Goal: Navigation & Orientation: Find specific page/section

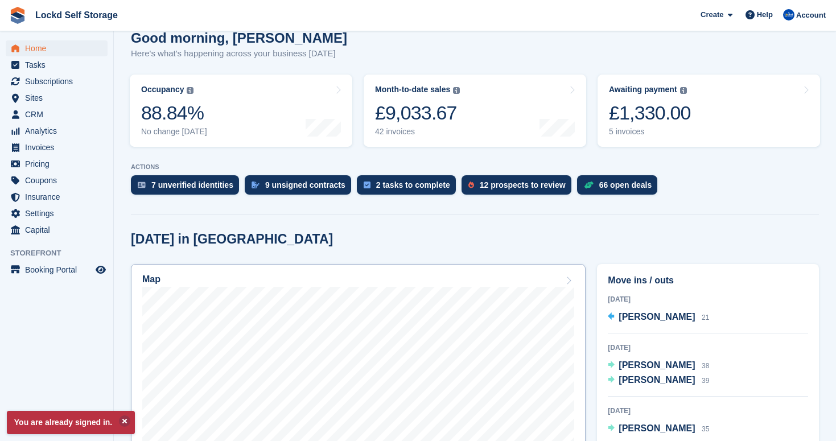
scroll to position [126, 0]
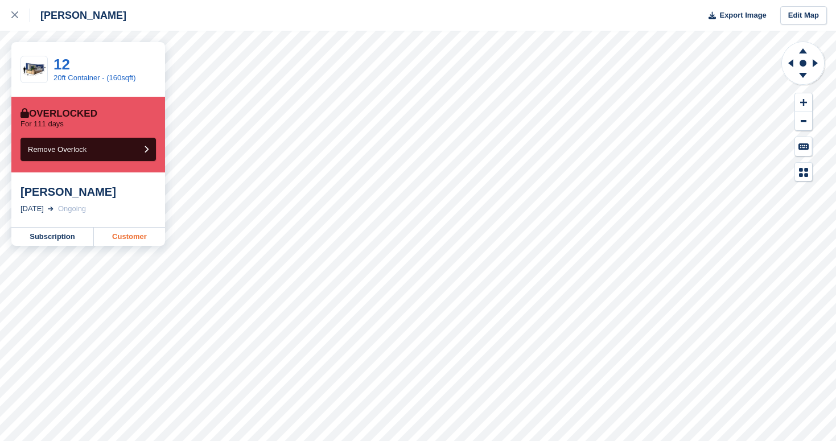
click at [131, 237] on link "Customer" at bounding box center [129, 237] width 71 height 18
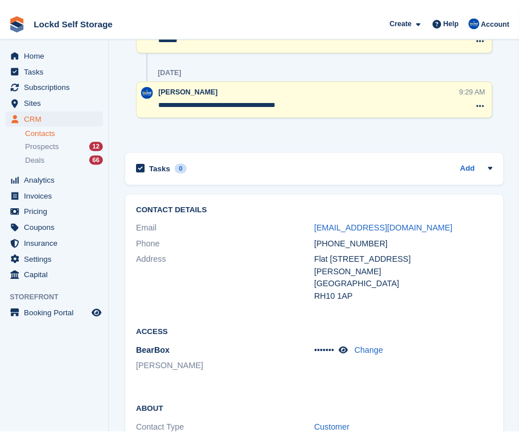
scroll to position [2030, 0]
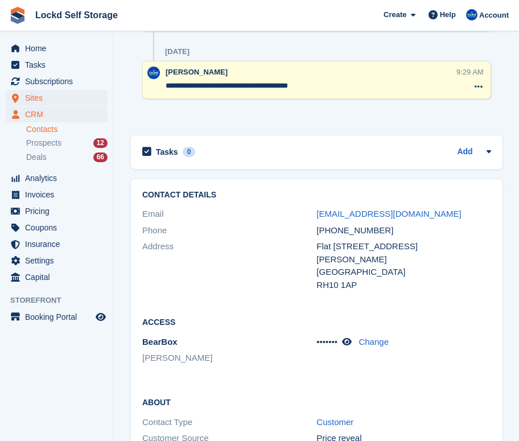
click at [60, 101] on span "Sites" at bounding box center [59, 98] width 68 height 16
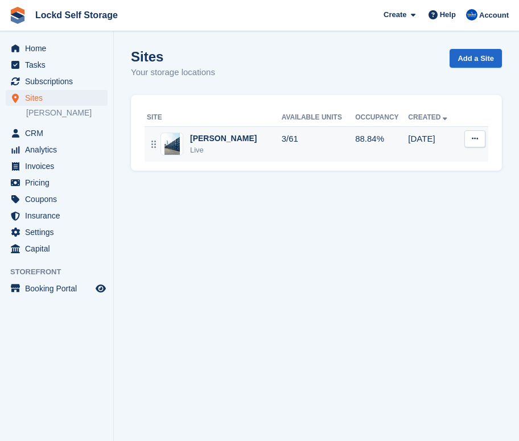
click at [228, 154] on div "Horley Live" at bounding box center [214, 144] width 135 height 23
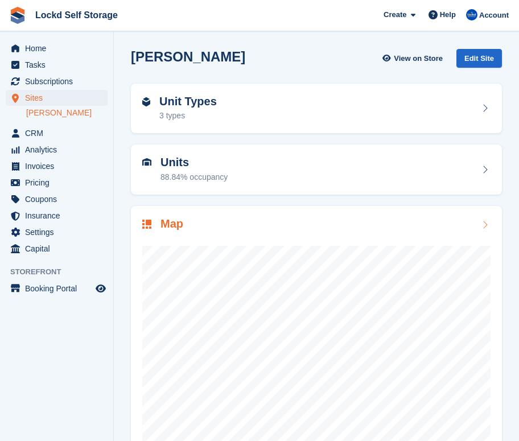
scroll to position [23, 0]
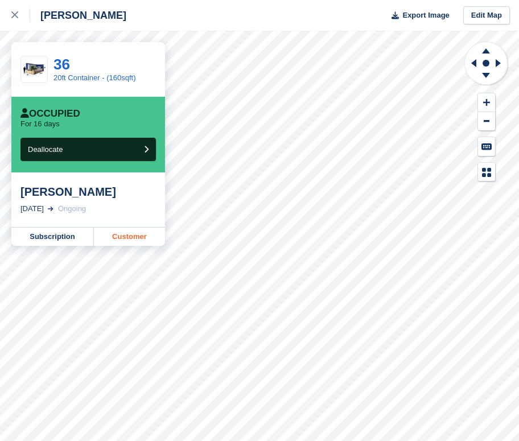
click at [143, 236] on link "Customer" at bounding box center [129, 237] width 71 height 18
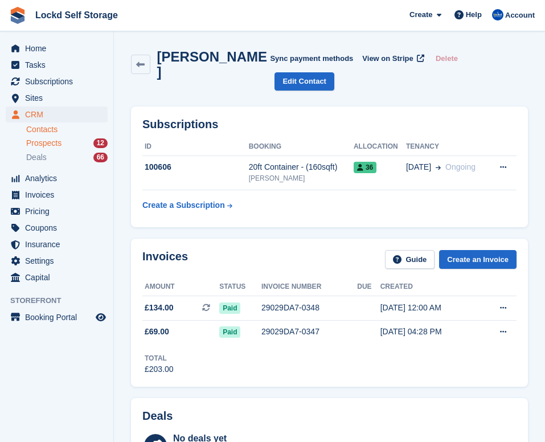
click at [56, 145] on span "Prospects" at bounding box center [43, 143] width 35 height 11
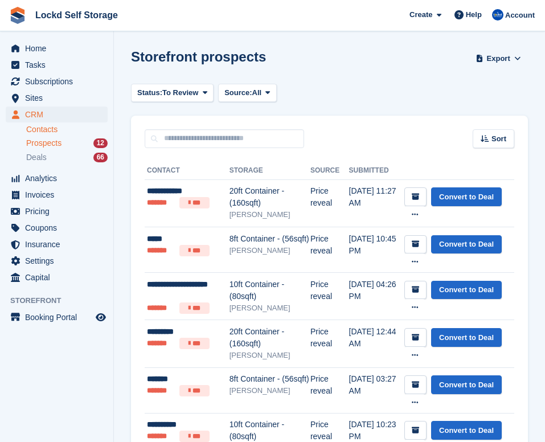
click at [53, 126] on link "Contacts" at bounding box center [66, 129] width 81 height 11
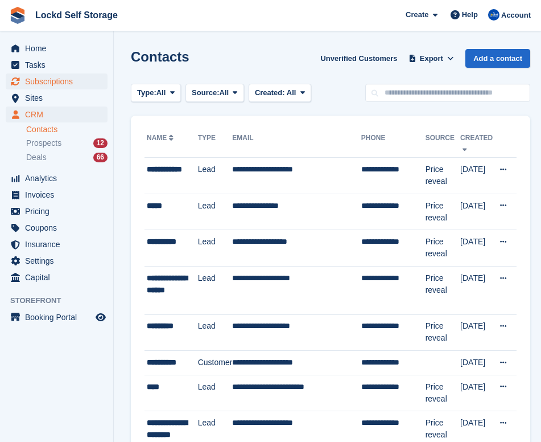
click at [68, 79] on span "Subscriptions" at bounding box center [59, 81] width 68 height 16
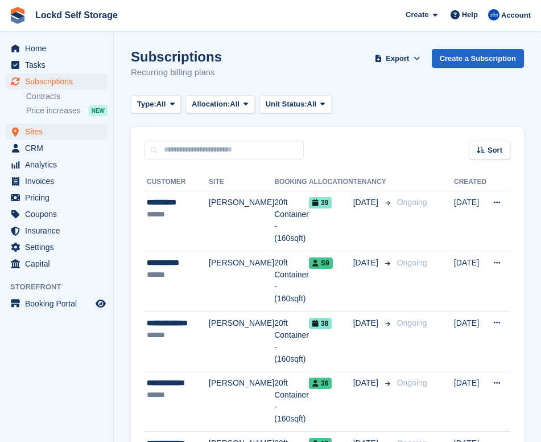
click at [57, 131] on span "Sites" at bounding box center [59, 131] width 68 height 16
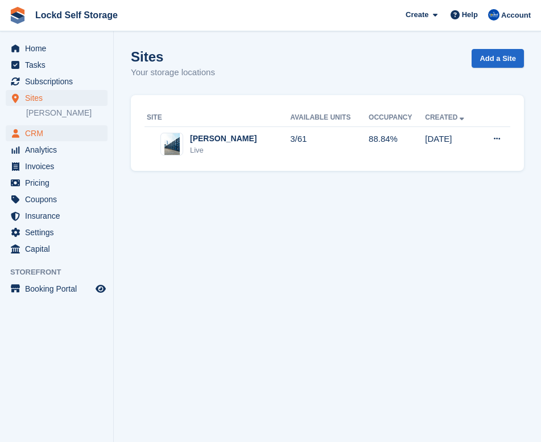
click at [77, 131] on span "CRM" at bounding box center [59, 133] width 68 height 16
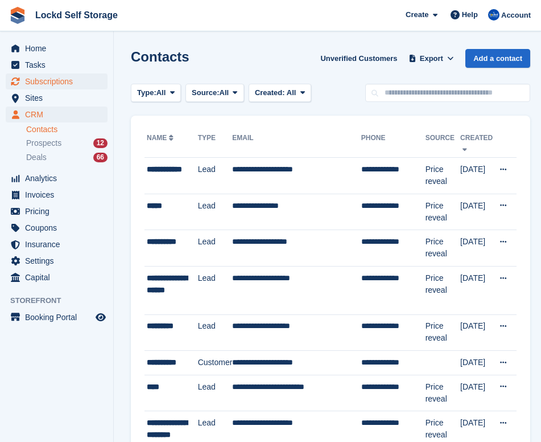
click at [71, 86] on span "Subscriptions" at bounding box center [59, 81] width 68 height 16
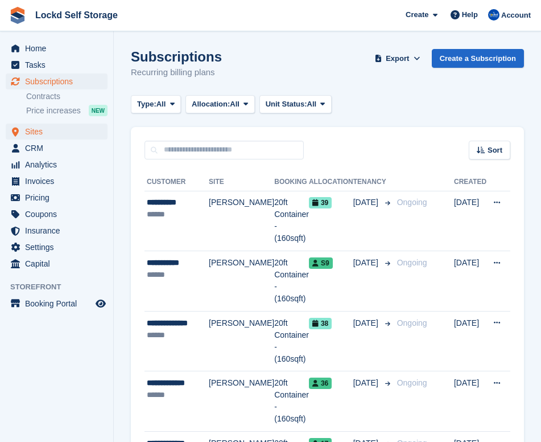
click at [62, 130] on span "Sites" at bounding box center [59, 131] width 68 height 16
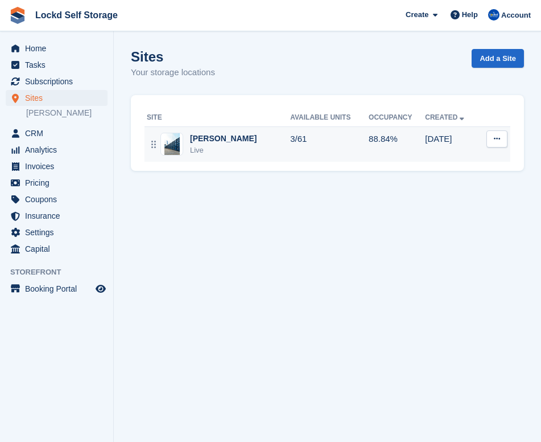
click at [204, 151] on div "Live" at bounding box center [223, 150] width 67 height 11
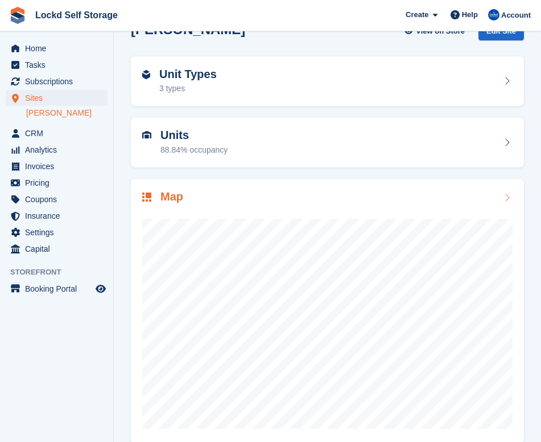
scroll to position [32, 0]
